Goal: Check status: Check status

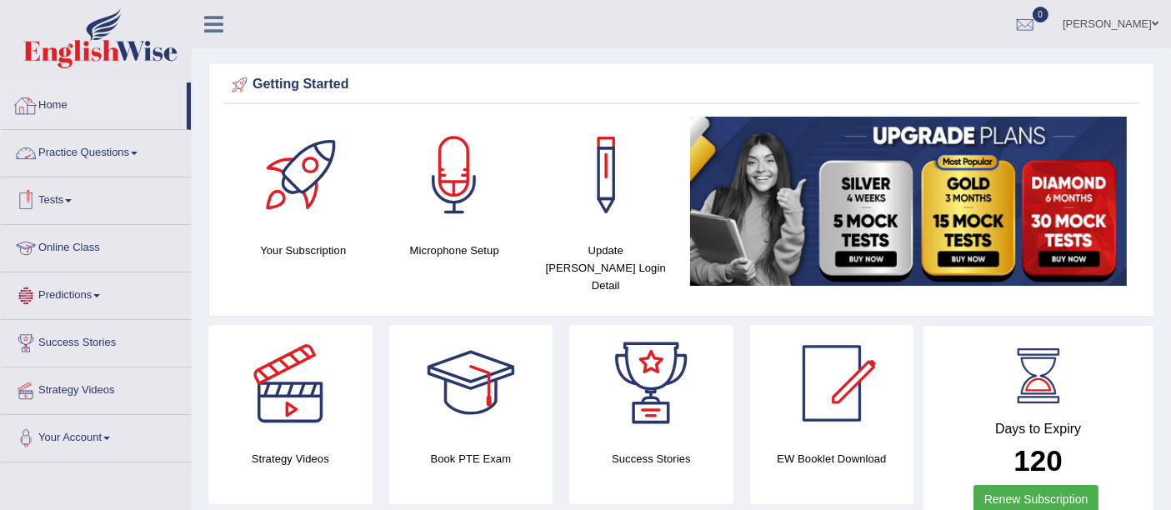
click at [57, 96] on link "Home" at bounding box center [94, 104] width 186 height 42
click at [52, 97] on link "Home" at bounding box center [94, 104] width 186 height 42
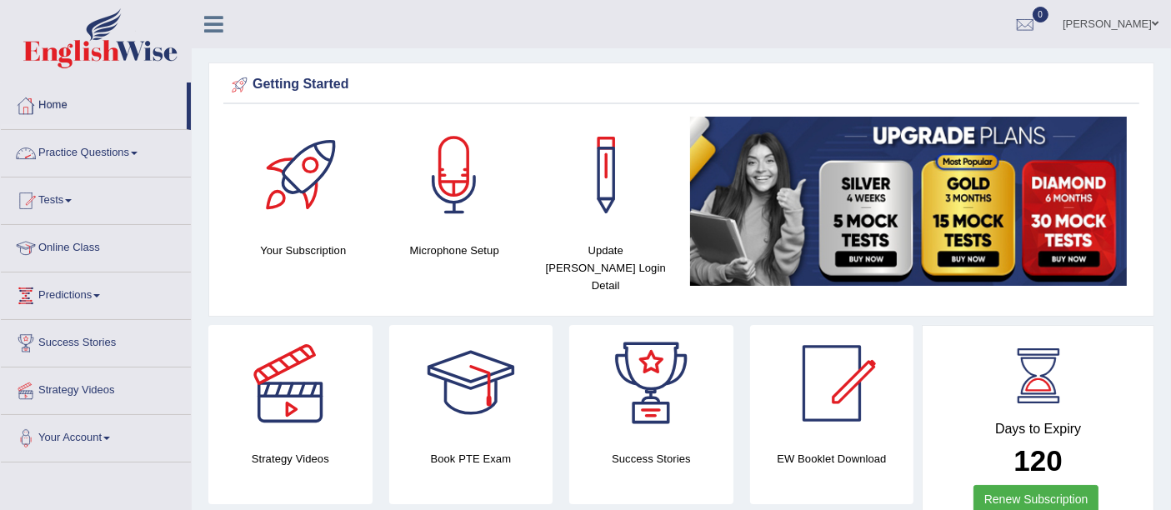
click at [52, 97] on link "Home" at bounding box center [94, 104] width 186 height 42
click at [86, 104] on link "Home" at bounding box center [94, 104] width 186 height 42
click at [70, 104] on link "Home" at bounding box center [94, 104] width 186 height 42
click at [78, 98] on link "Home" at bounding box center [94, 104] width 186 height 42
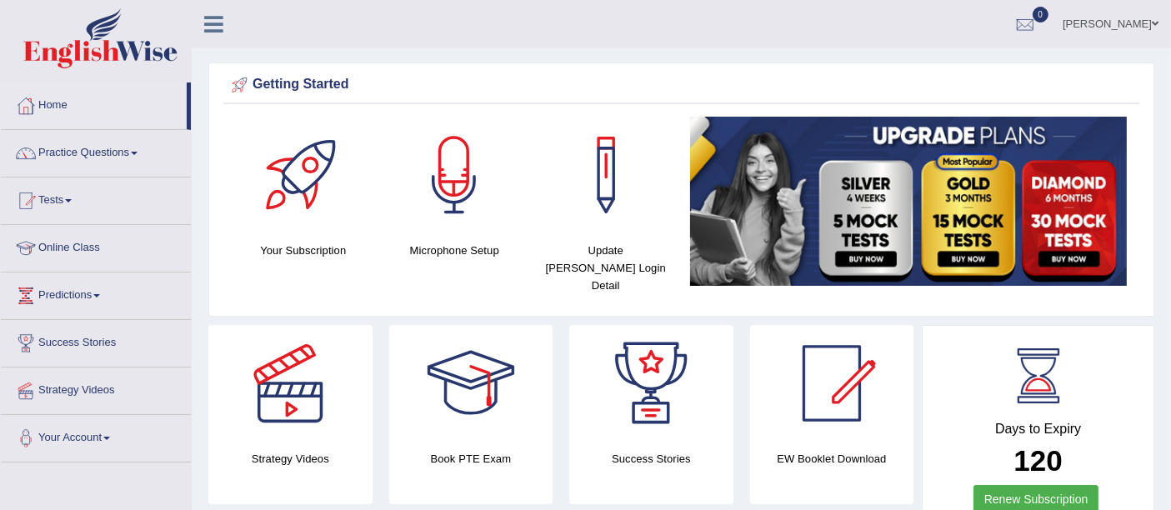
scroll to position [446, 0]
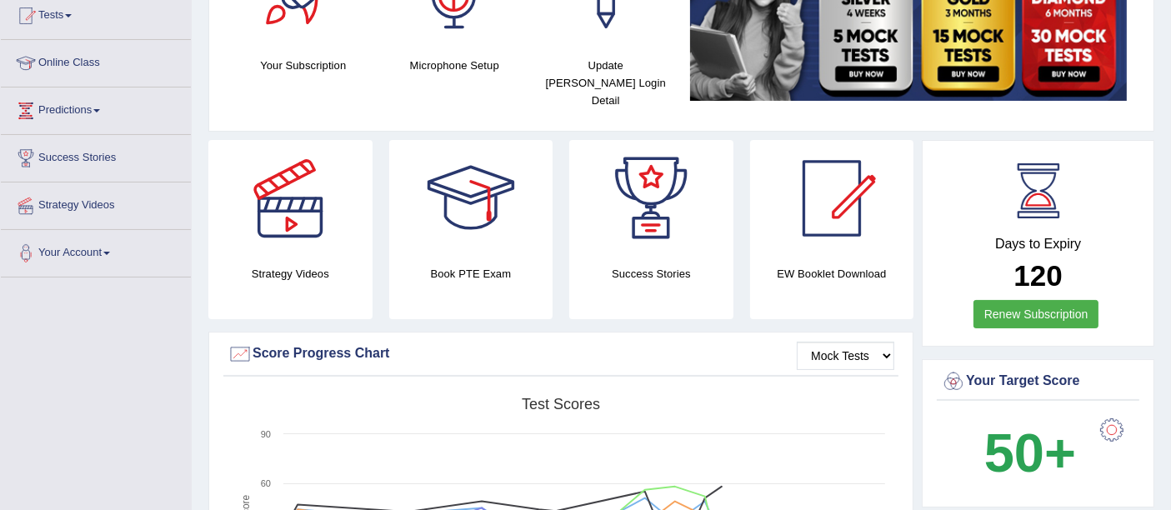
scroll to position [0, 0]
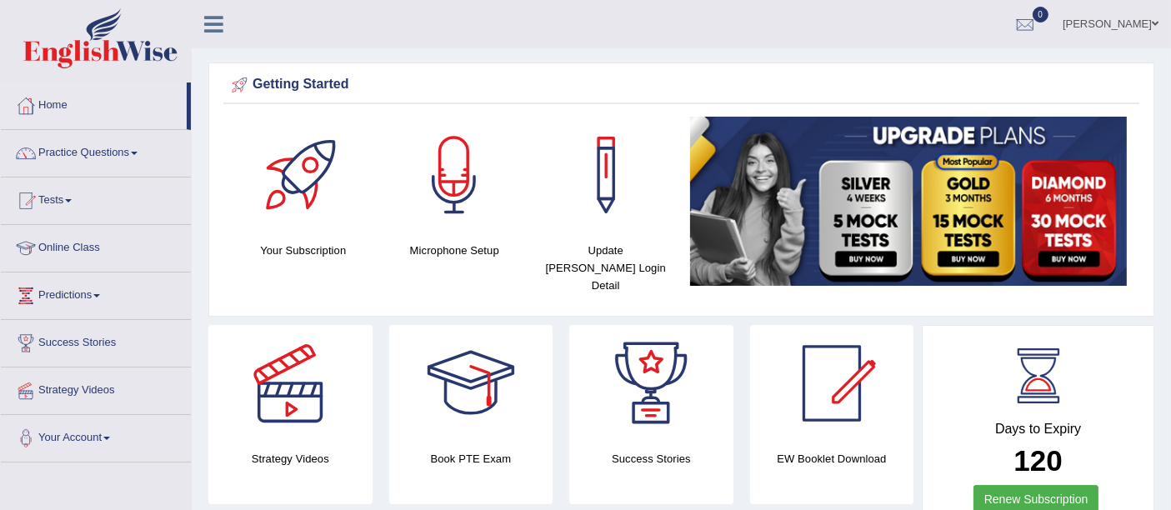
click at [71, 94] on link "Home" at bounding box center [94, 104] width 186 height 42
click at [56, 104] on link "Home" at bounding box center [94, 104] width 186 height 42
click at [76, 85] on link "Home" at bounding box center [94, 104] width 186 height 42
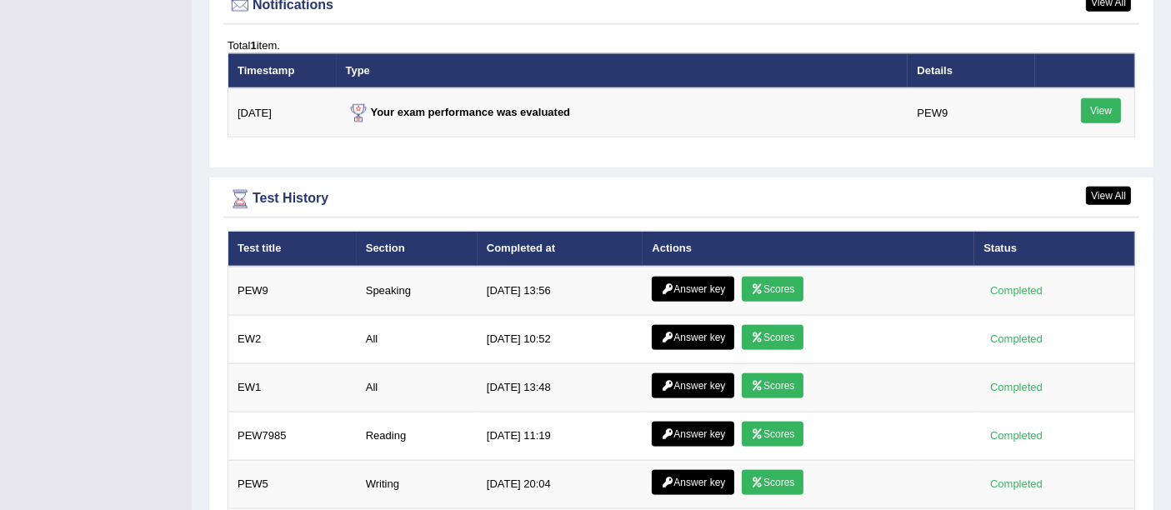
scroll to position [2072, 0]
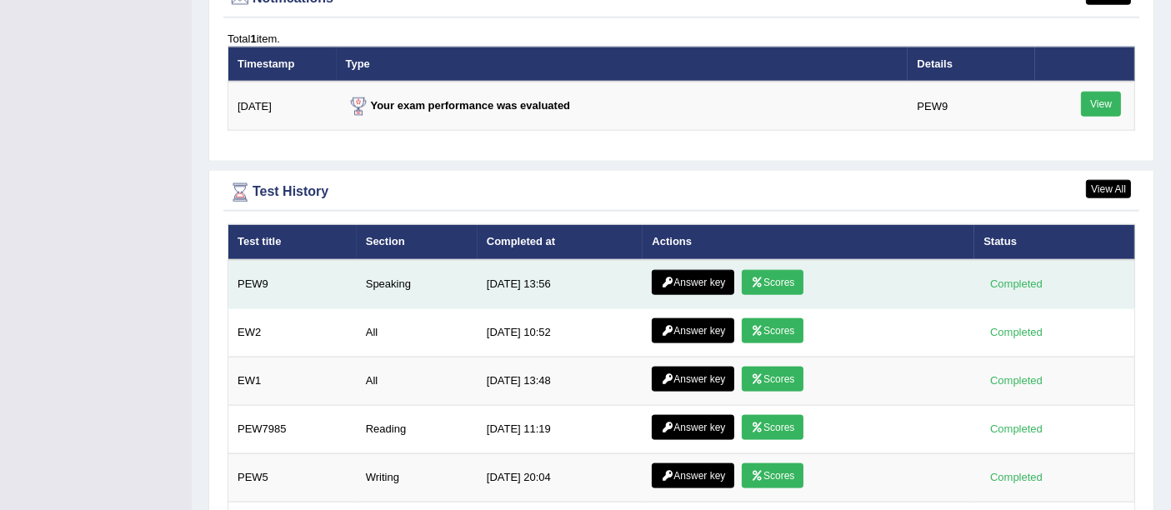
click at [773, 270] on link "Scores" at bounding box center [773, 282] width 62 height 25
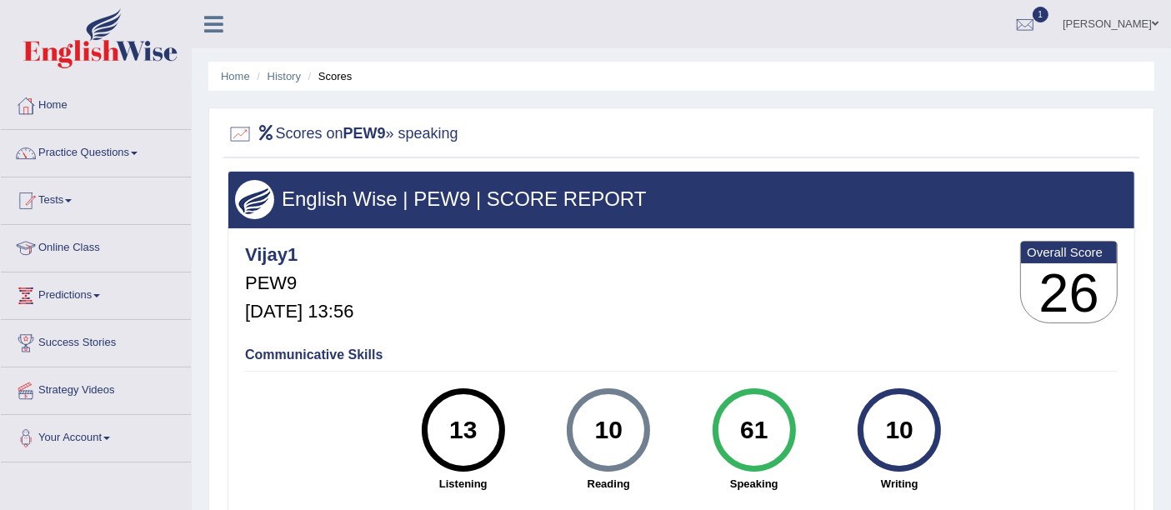
click at [62, 116] on link "Home" at bounding box center [96, 104] width 190 height 42
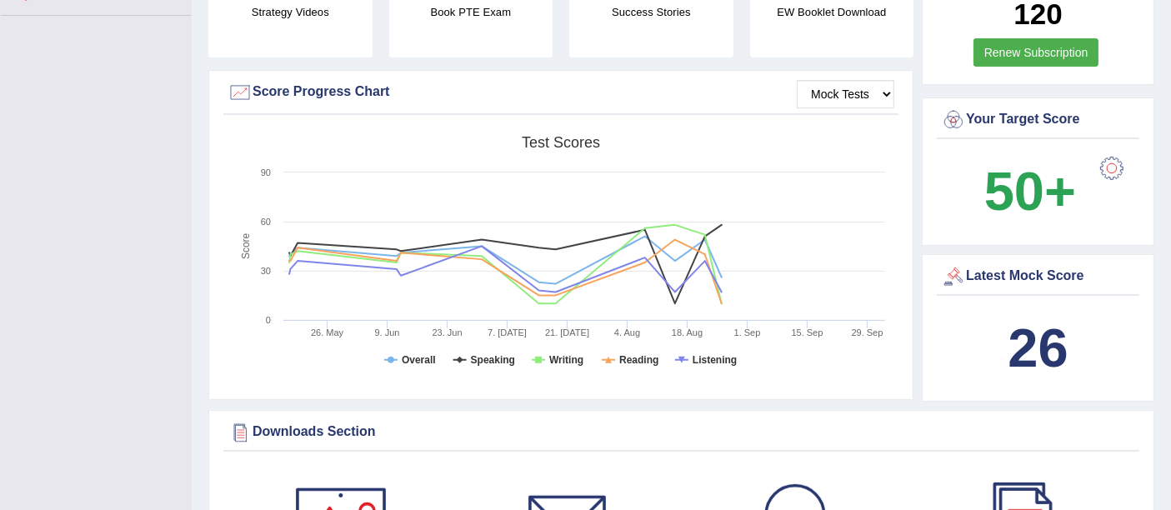
scroll to position [443, 0]
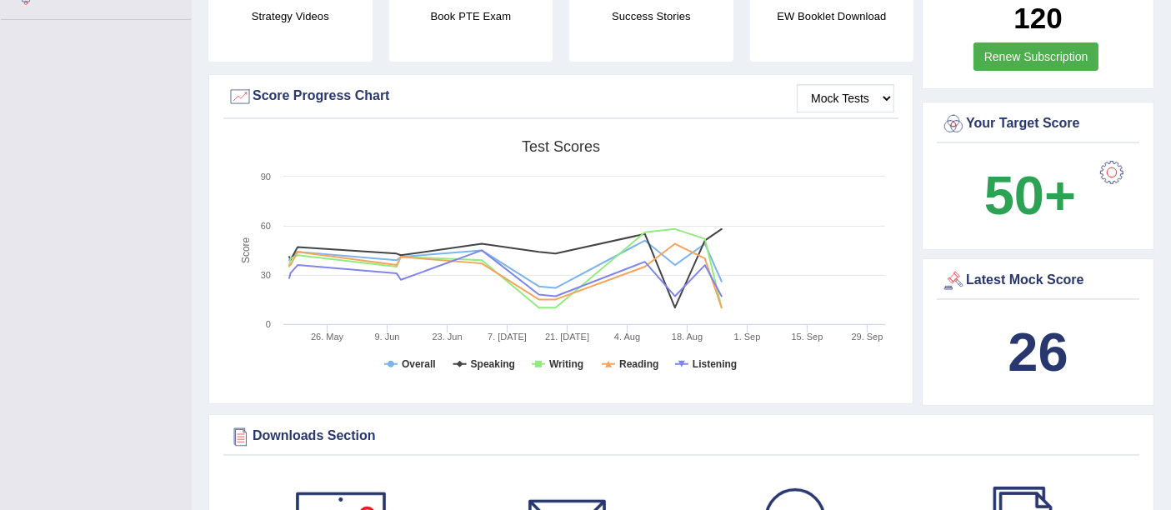
click at [752, 203] on rect at bounding box center [561, 261] width 666 height 258
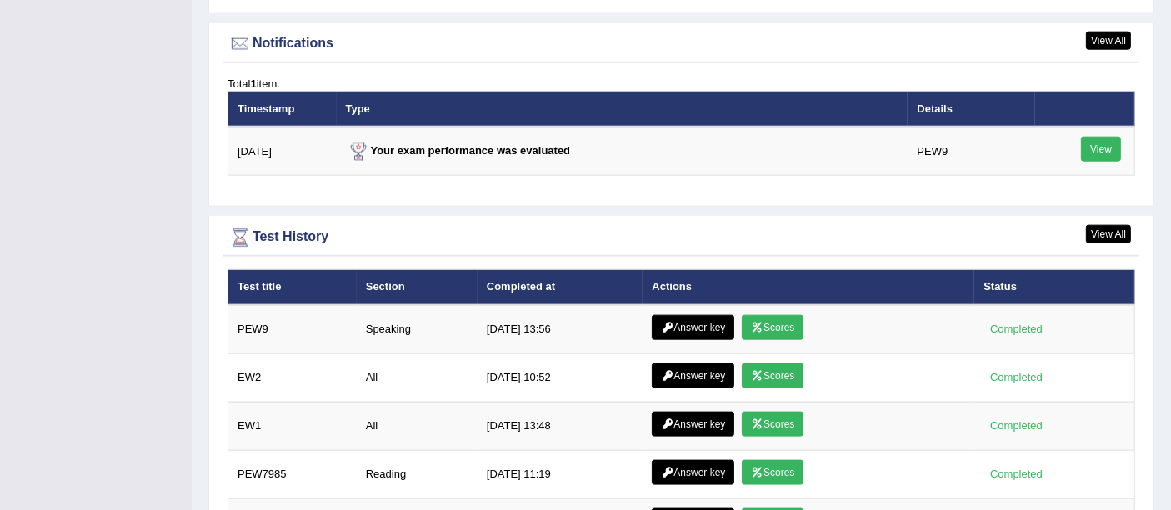
scroll to position [2060, 0]
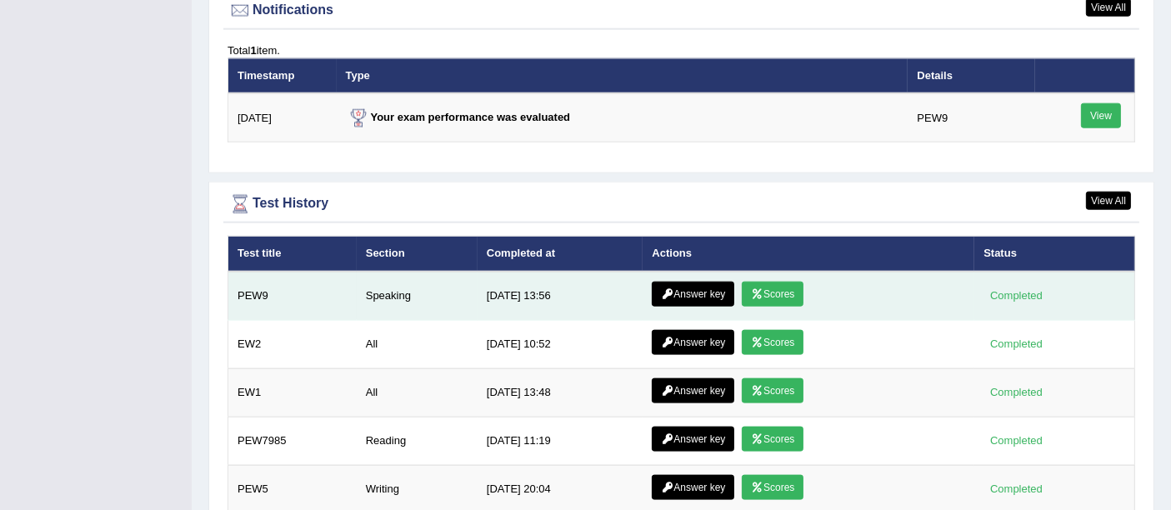
click at [699, 282] on link "Answer key" at bounding box center [693, 294] width 83 height 25
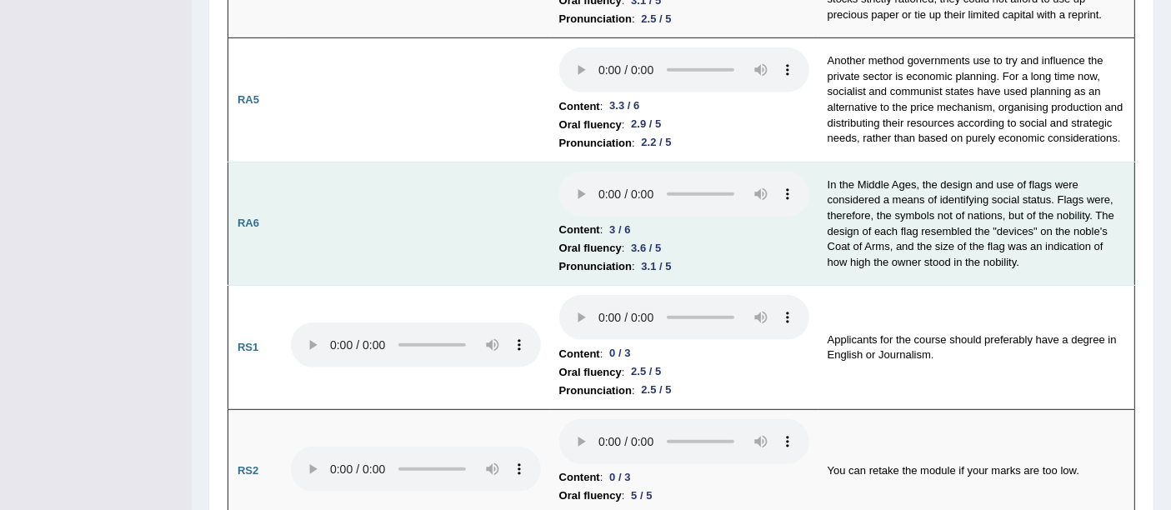
scroll to position [880, 0]
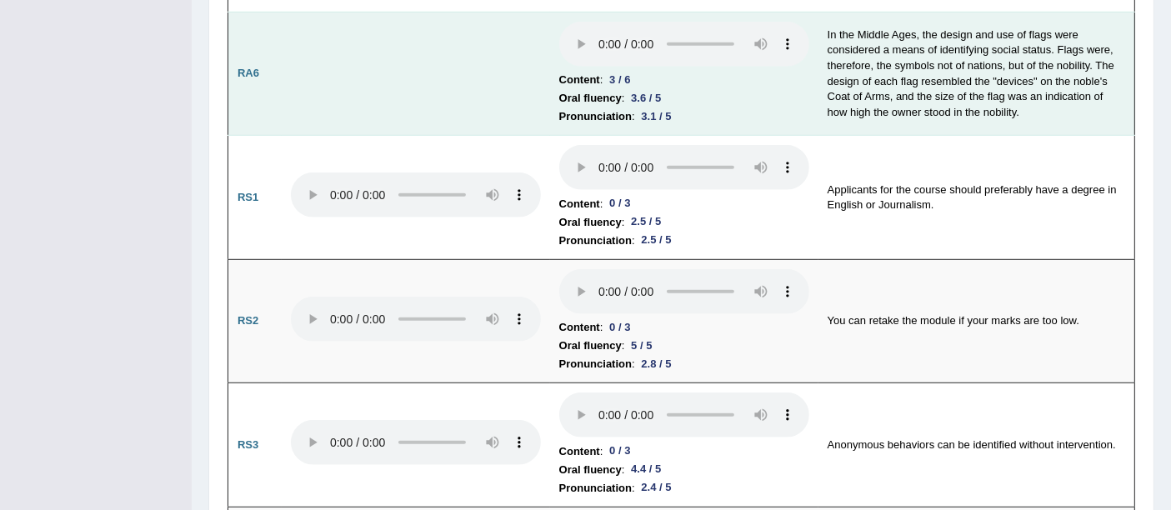
scroll to position [965, 0]
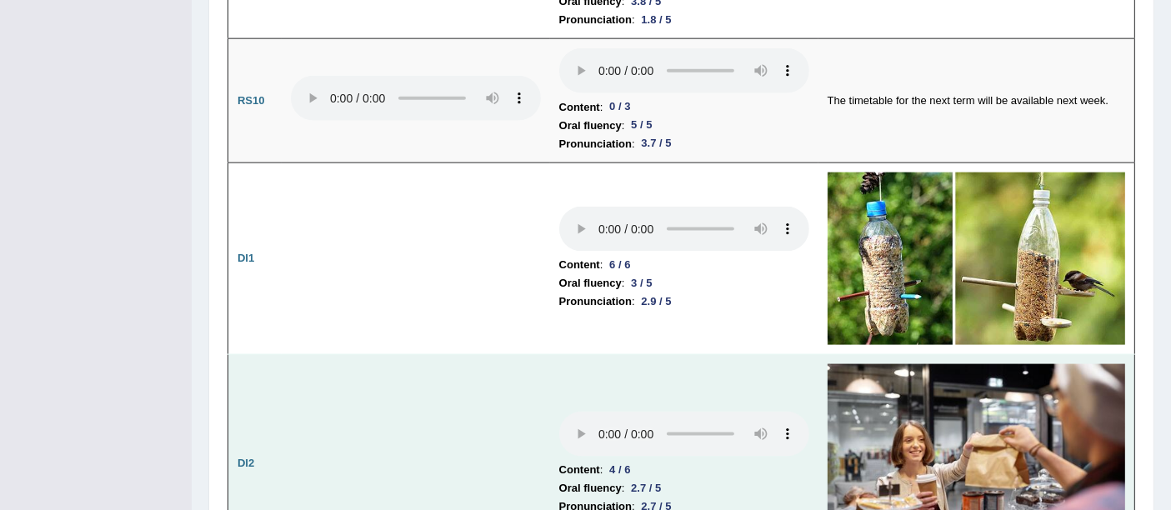
click at [1005, 480] on img at bounding box center [977, 463] width 298 height 198
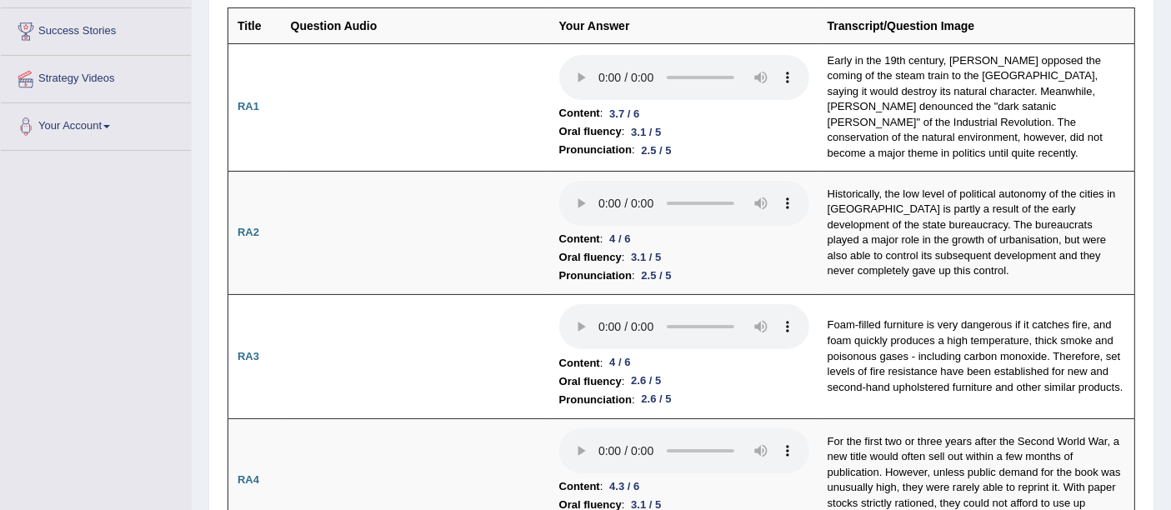
scroll to position [0, 0]
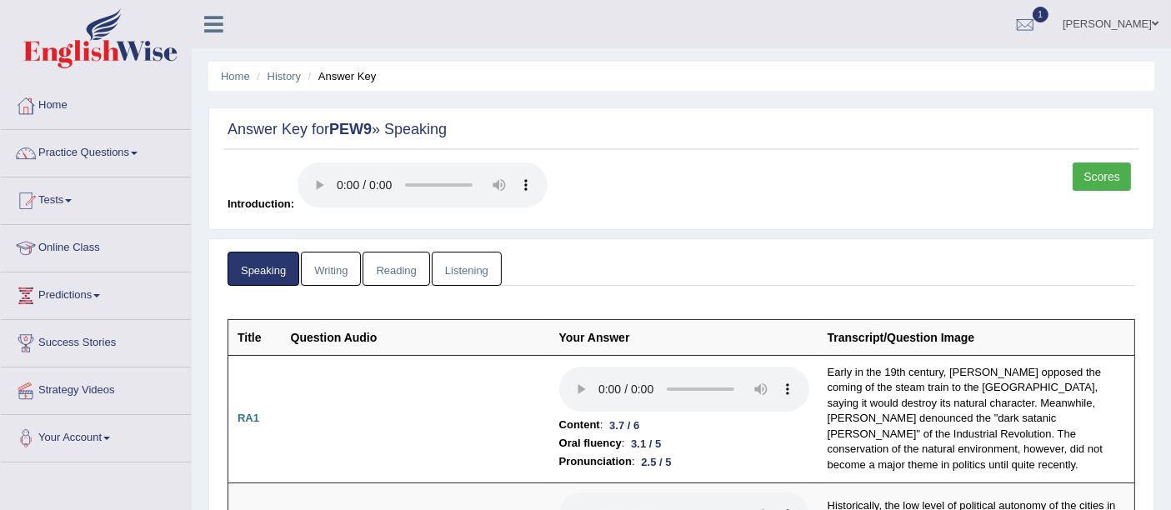
click at [1100, 173] on link "Scores" at bounding box center [1102, 177] width 58 height 28
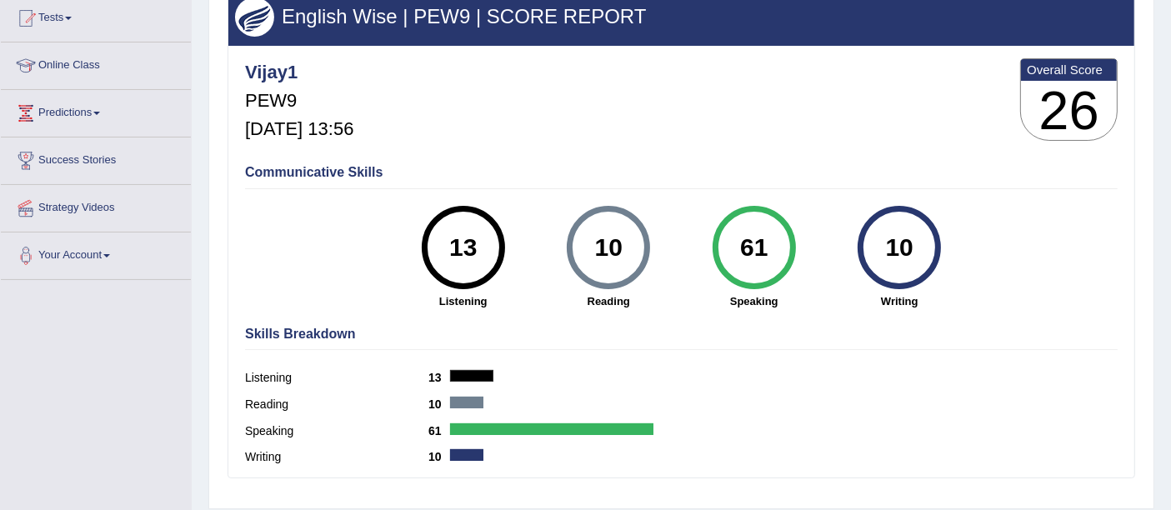
scroll to position [188, 0]
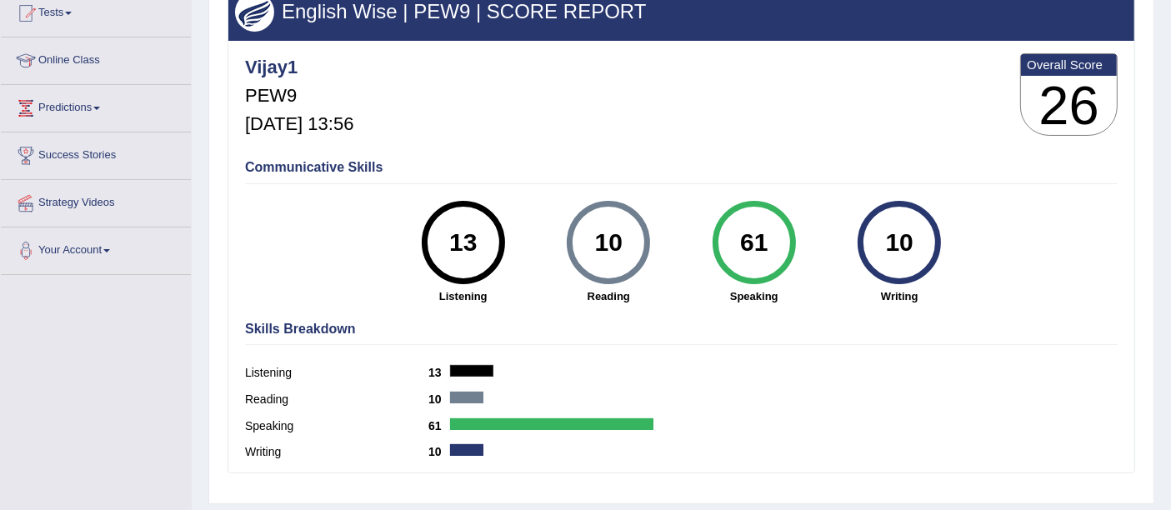
click at [1106, 165] on h4 "Communicative Skills" at bounding box center [681, 167] width 873 height 15
